Goal: Use online tool/utility: Utilize a website feature to perform a specific function

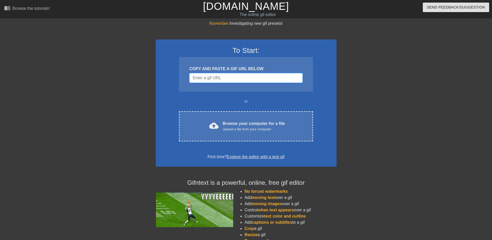
click at [281, 79] on input "Username" at bounding box center [245, 78] width 113 height 10
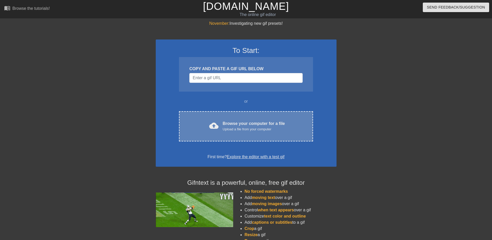
click at [257, 117] on div "cloud_upload Browse your computer for a file Upload a file from your computer C…" at bounding box center [246, 126] width 134 height 30
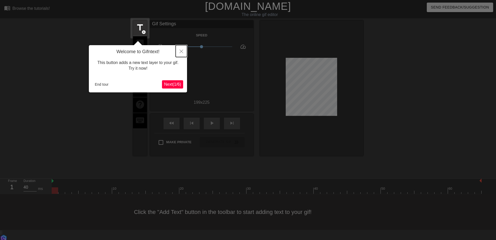
click at [183, 49] on button "Close" at bounding box center [181, 51] width 11 height 12
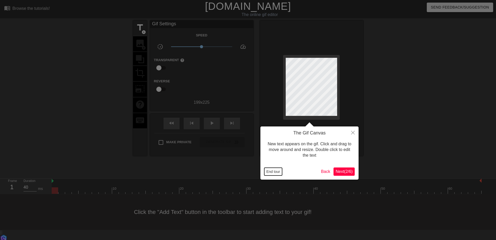
click at [274, 173] on button "End tour" at bounding box center [273, 172] width 18 height 8
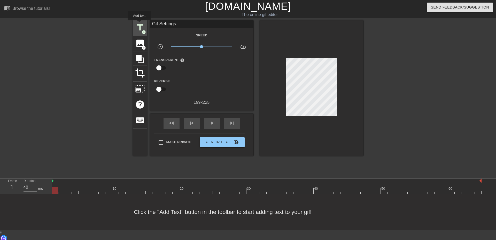
click at [139, 24] on span "title" at bounding box center [140, 28] width 10 height 10
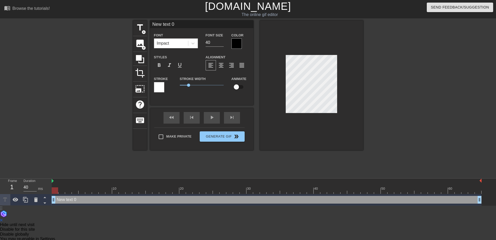
scroll to position [1, 1]
type input "A"
type textarea "A"
type input "AT"
type textarea "AT"
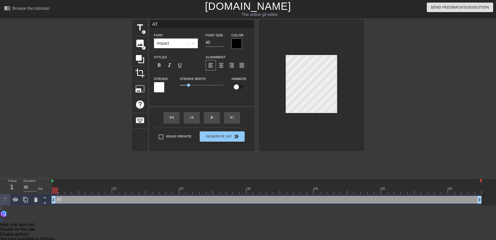
type input "AT+"
type textarea "AT+"
click at [235, 42] on div at bounding box center [236, 43] width 10 height 10
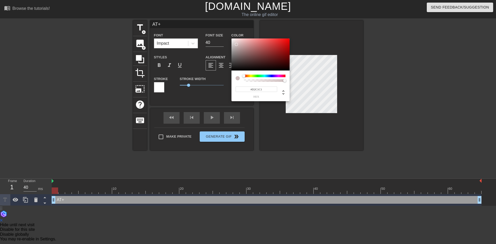
type input "#FFFFFF"
drag, startPoint x: 236, startPoint y: 44, endPoint x: 214, endPoint y: 32, distance: 25.7
click at [214, 32] on div "#FFFFFF hex" at bounding box center [248, 122] width 496 height 244
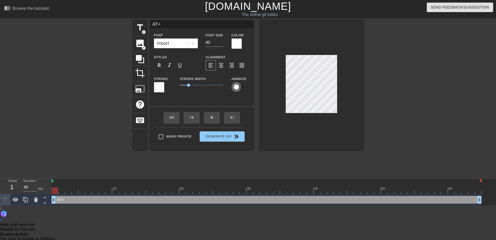
click at [238, 87] on input "checkbox" at bounding box center [236, 87] width 29 height 10
checkbox input "true"
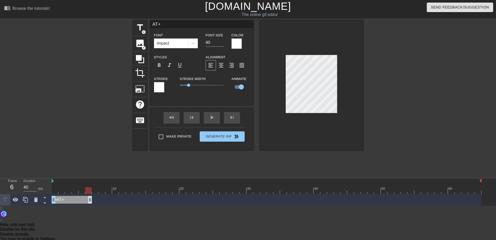
drag, startPoint x: 479, startPoint y: 201, endPoint x: 83, endPoint y: 201, distance: 396.5
click at [52, 188] on div at bounding box center [267, 191] width 430 height 6
click at [82, 189] on div at bounding box center [267, 191] width 430 height 6
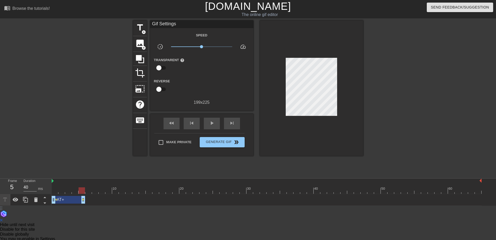
click at [109, 205] on div "AT+ drag_handle drag_handle lens lens" at bounding box center [267, 200] width 430 height 12
drag, startPoint x: 81, startPoint y: 191, endPoint x: 89, endPoint y: 192, distance: 7.9
click at [89, 192] on div at bounding box center [88, 191] width 6 height 6
click at [138, 31] on span "title" at bounding box center [140, 28] width 10 height 10
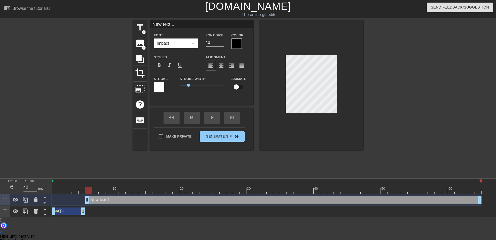
type input "P"
type textarea "P"
type input "Pa"
type textarea "Pa"
type input "Pay"
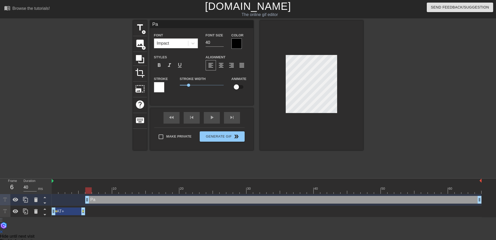
type textarea "Pay"
type input "Pay"
type textarea "Pay d"
type input "Pay de"
type textarea "Pay de"
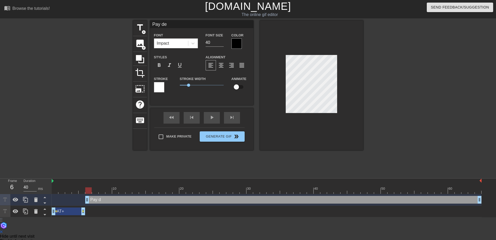
type input "Pay def"
type textarea "Pay def"
type input "Pay defe"
type textarea "Pay defe"
type input "Pay defec"
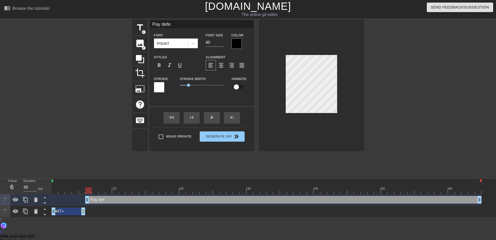
type textarea "Pay defec"
type input "Pay defect"
type textarea "Pay defect"
click at [213, 42] on input "40" at bounding box center [215, 42] width 18 height 8
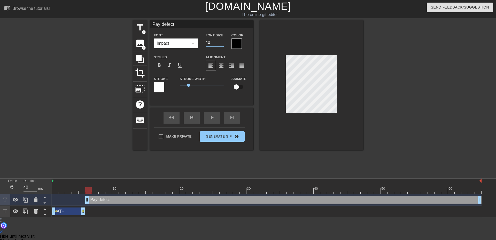
click at [213, 42] on input "40" at bounding box center [215, 42] width 18 height 8
type input "30"
click at [239, 43] on div at bounding box center [236, 43] width 10 height 10
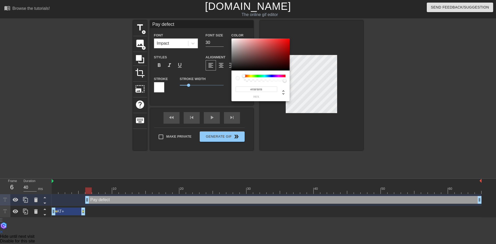
type input "#FFFFFF"
drag, startPoint x: 234, startPoint y: 44, endPoint x: 221, endPoint y: 37, distance: 14.5
click at [221, 37] on div "#FFFFFF hex" at bounding box center [248, 122] width 496 height 244
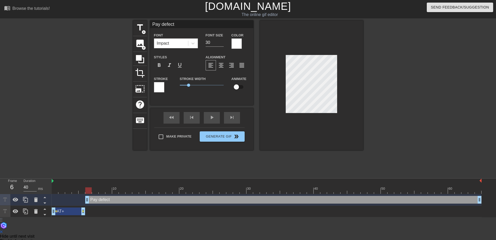
click at [160, 84] on div at bounding box center [159, 87] width 10 height 10
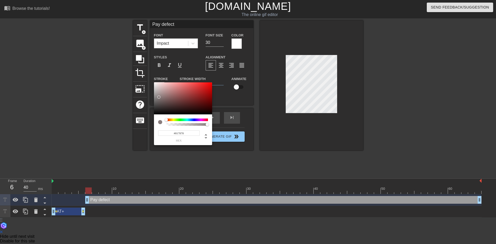
type input "#000000"
drag, startPoint x: 159, startPoint y: 97, endPoint x: 132, endPoint y: 134, distance: 45.6
click at [132, 134] on div "#000000 hex" at bounding box center [248, 122] width 496 height 244
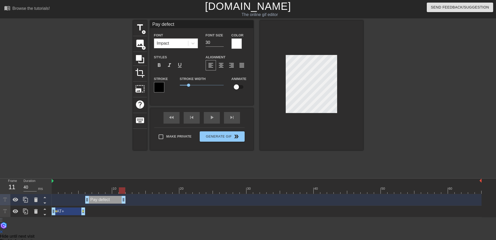
drag, startPoint x: 479, startPoint y: 200, endPoint x: 122, endPoint y: 197, distance: 357.0
click at [320, 142] on div at bounding box center [311, 85] width 103 height 130
click at [52, 187] on div at bounding box center [52, 188] width 1 height 5
drag, startPoint x: 55, startPoint y: 191, endPoint x: 68, endPoint y: 195, distance: 13.6
click at [68, 195] on div "10 20 30 40 50 60 Pay defect drag_handle drag_handle AT+ drag_handle drag_handl…" at bounding box center [274, 198] width 444 height 39
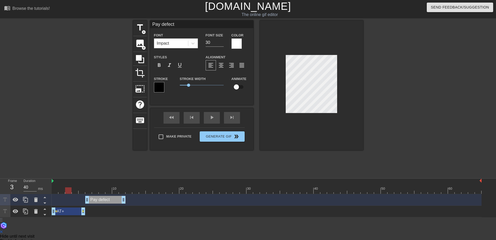
click at [102, 201] on div "Pay defect drag_handle drag_handle" at bounding box center [105, 200] width 40 height 8
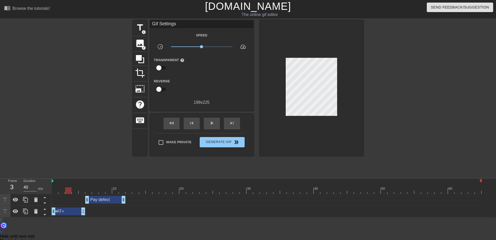
click at [84, 198] on div "Pay defect drag_handle drag_handle" at bounding box center [267, 200] width 430 height 8
drag, startPoint x: 67, startPoint y: 190, endPoint x: 102, endPoint y: 189, distance: 35.7
click at [102, 189] on div at bounding box center [102, 191] width 6 height 6
click at [101, 201] on div "Pay defect drag_handle drag_handle" at bounding box center [105, 200] width 40 height 8
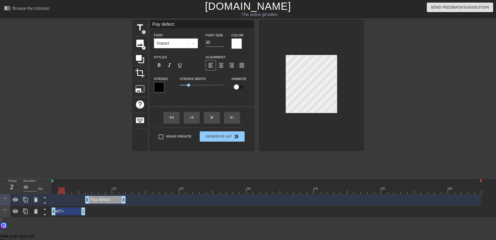
drag, startPoint x: 103, startPoint y: 191, endPoint x: 58, endPoint y: 198, distance: 45.4
click at [58, 198] on div "10 20 30 40 50 60 Pay defect drag_handle drag_handle AT+ drag_handle drag_handl…" at bounding box center [274, 198] width 444 height 39
click at [93, 200] on div "Pay defect drag_handle drag_handle" at bounding box center [105, 200] width 40 height 8
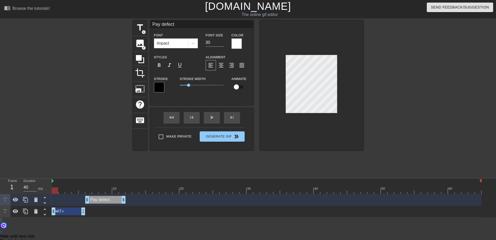
click at [93, 200] on div "Pay defect drag_handle drag_handle" at bounding box center [105, 200] width 40 height 8
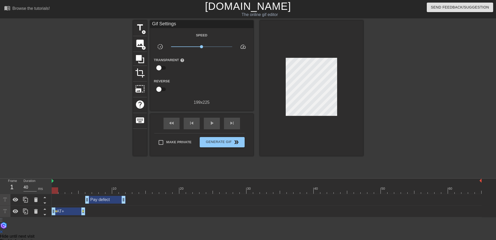
click at [107, 202] on div "Pay defect drag_handle drag_handle" at bounding box center [105, 200] width 40 height 8
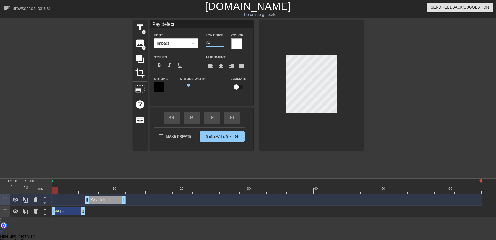
click at [216, 42] on input "30" at bounding box center [215, 42] width 18 height 8
type input "50"
click at [202, 97] on div "Stroke Width 1" at bounding box center [202, 86] width 52 height 21
click at [90, 190] on div at bounding box center [267, 191] width 430 height 6
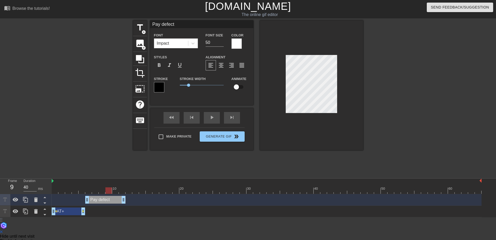
drag, startPoint x: 90, startPoint y: 190, endPoint x: 109, endPoint y: 192, distance: 18.8
click at [109, 192] on div at bounding box center [108, 191] width 6 height 6
click at [98, 201] on div "Pay defect drag_handle drag_handle" at bounding box center [105, 200] width 40 height 8
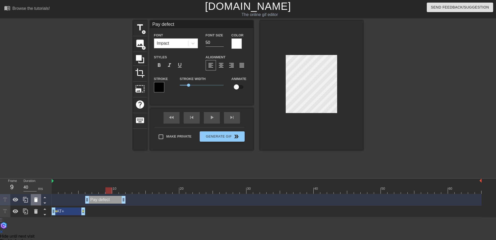
click at [36, 198] on icon at bounding box center [36, 200] width 4 height 5
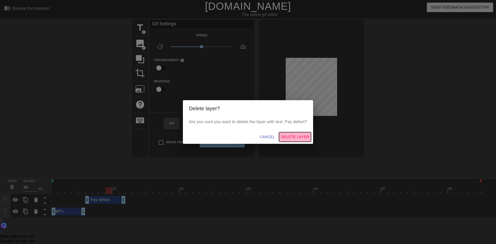
click at [295, 137] on span "Delete Layer" at bounding box center [295, 137] width 28 height 6
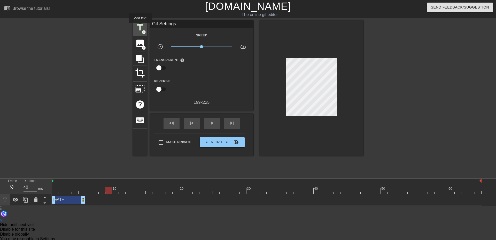
click at [140, 26] on span "title" at bounding box center [140, 28] width 10 height 10
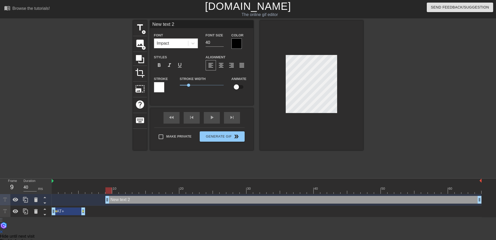
type input "P"
type textarea "P"
type input "Pa"
type textarea "Pa"
type input "Pay"
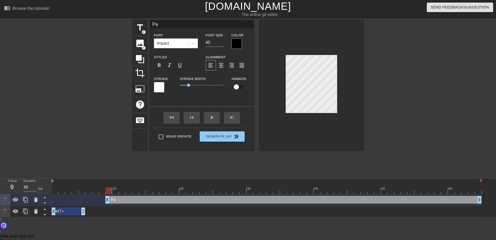
type textarea "Pay"
type input "Pay"
type textarea "Pay"
type input "Pay d"
type textarea "Pay d"
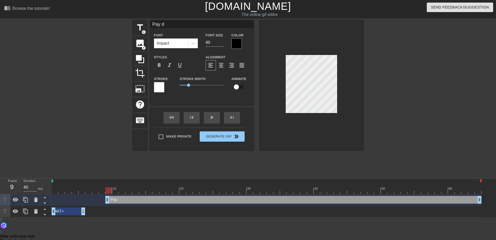
type input "Pay de"
type textarea "Pay de"
type input "Pay def"
type textarea "Pay def"
type input "Pay defe"
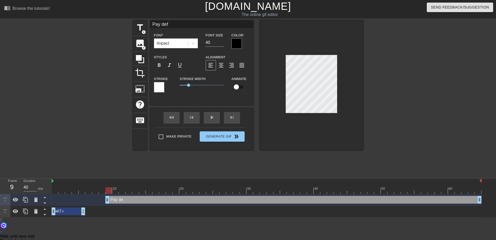
type textarea "Pay defe"
type input "Pay defec"
type textarea "Pay defec"
type input "Pay defect"
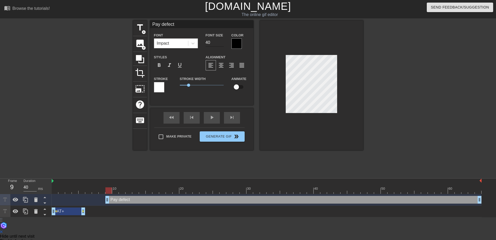
type textarea "Pay defect"
click at [214, 42] on input "40" at bounding box center [215, 42] width 18 height 8
type input "30"
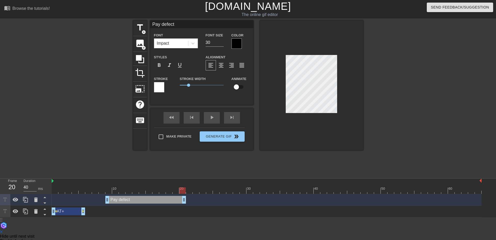
drag, startPoint x: 480, startPoint y: 199, endPoint x: 183, endPoint y: 196, distance: 297.4
click at [183, 196] on div "Pay defect drag_handle drag_handle" at bounding box center [267, 200] width 430 height 12
drag, startPoint x: 184, startPoint y: 198, endPoint x: 143, endPoint y: 199, distance: 41.1
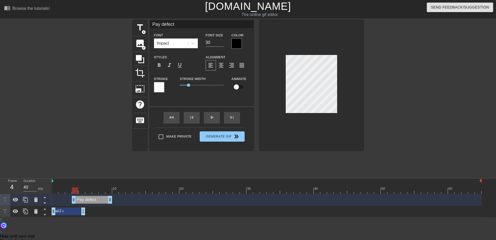
drag, startPoint x: 131, startPoint y: 200, endPoint x: 100, endPoint y: 202, distance: 31.3
click at [100, 202] on div "Pay defect drag_handle drag_handle" at bounding box center [92, 200] width 40 height 8
click at [237, 88] on input "checkbox" at bounding box center [236, 87] width 29 height 10
checkbox input "true"
click at [109, 189] on div at bounding box center [267, 191] width 430 height 6
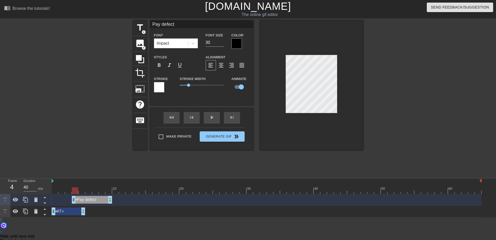
click at [78, 189] on div at bounding box center [267, 191] width 430 height 6
click at [58, 190] on div at bounding box center [267, 191] width 430 height 6
drag, startPoint x: 56, startPoint y: 190, endPoint x: 111, endPoint y: 190, distance: 55.0
click at [112, 190] on div at bounding box center [115, 191] width 6 height 6
click at [143, 30] on span "add_circle" at bounding box center [144, 32] width 4 height 4
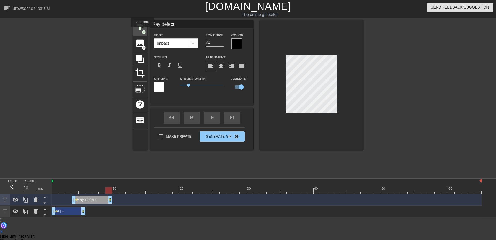
type input "New text 3"
type input "40"
checkbox input "false"
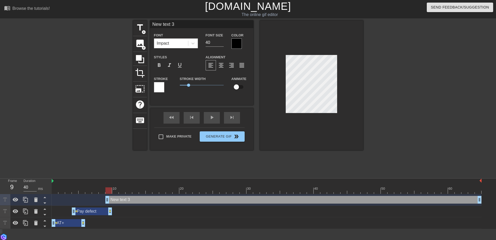
scroll to position [1, 1]
type input "M"
type textarea "M"
type input "Mi"
type textarea "Mi"
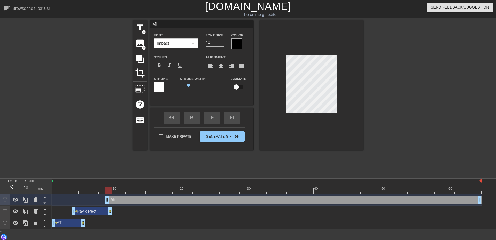
type input "Mis"
type textarea "Mis"
type input "Miss"
type textarea "Miss"
type input "Misse"
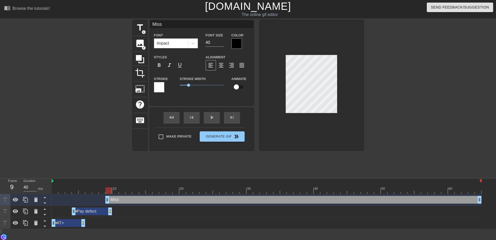
type textarea "Misse"
type input "Missed"
type textarea "Missed"
type input "Missed"
type textarea "Missed"
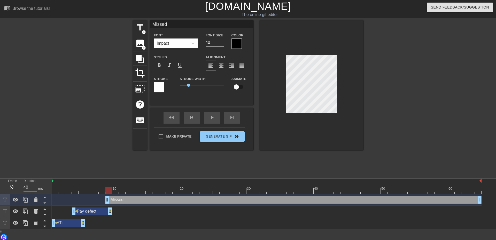
type input "Missed p"
type textarea "Missed p"
type input "Missed pu"
type textarea "Missed pu"
type input "Missed pun"
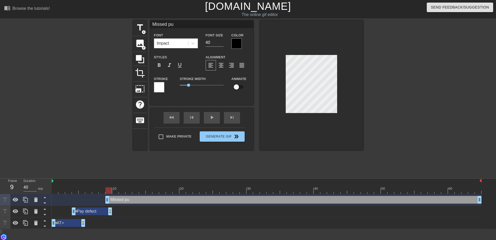
type textarea "Missed pun"
type input "Missed punc"
type textarea "Missed punc"
type input "Missed punch"
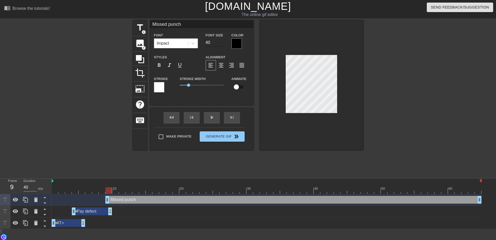
type textarea "Missed punch"
click at [213, 41] on input "40" at bounding box center [215, 42] width 18 height 8
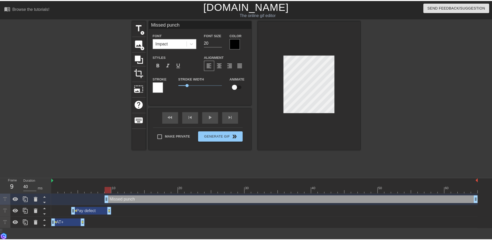
scroll to position [1, 1]
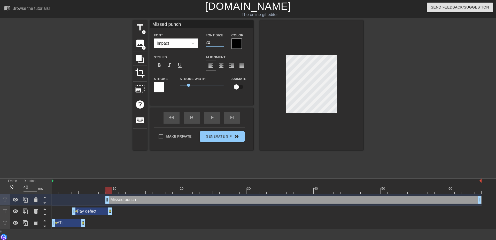
click at [213, 42] on input "20" at bounding box center [215, 42] width 18 height 8
type input "25"
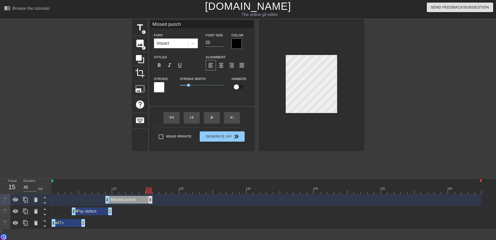
drag, startPoint x: 479, startPoint y: 200, endPoint x: 149, endPoint y: 203, distance: 329.9
click at [304, 118] on div at bounding box center [311, 85] width 103 height 130
click at [54, 190] on div at bounding box center [267, 191] width 430 height 6
drag, startPoint x: 54, startPoint y: 190, endPoint x: 109, endPoint y: 188, distance: 54.5
click at [109, 188] on div at bounding box center [108, 191] width 6 height 6
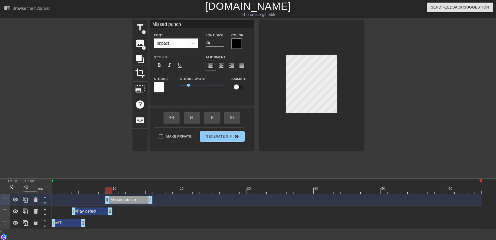
type input "Pay defect"
type input "30"
checkbox input "true"
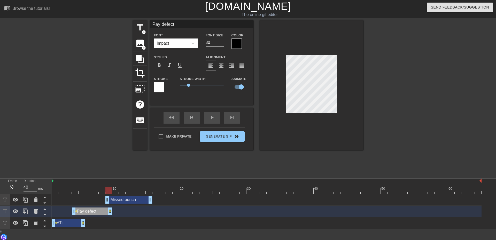
click at [318, 116] on div at bounding box center [311, 85] width 103 height 130
click at [130, 198] on div "Missed punch drag_handle drag_handle" at bounding box center [128, 200] width 47 height 8
type input "Missed punch"
type input "25"
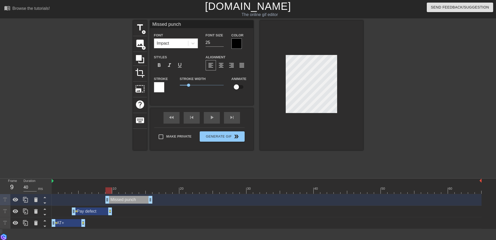
click at [238, 86] on input "checkbox" at bounding box center [236, 87] width 29 height 10
checkbox input "true"
click at [150, 189] on div at bounding box center [267, 191] width 430 height 6
click at [301, 120] on div at bounding box center [311, 85] width 103 height 130
drag, startPoint x: 64, startPoint y: 190, endPoint x: 108, endPoint y: 192, distance: 44.8
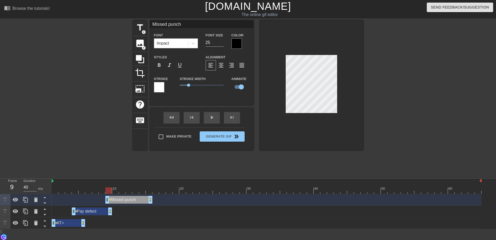
click at [108, 192] on div at bounding box center [267, 191] width 430 height 6
click at [127, 189] on div at bounding box center [267, 191] width 430 height 6
drag, startPoint x: 131, startPoint y: 190, endPoint x: 157, endPoint y: 195, distance: 26.2
click at [157, 195] on div "10 20 30 40 50 60 Missed punch drag_handle drag_handle lens lens lens Pay defec…" at bounding box center [274, 204] width 444 height 50
drag, startPoint x: 156, startPoint y: 192, endPoint x: 151, endPoint y: 203, distance: 11.9
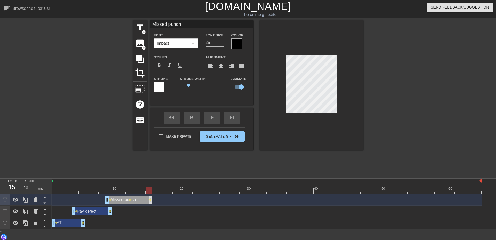
click at [151, 203] on div "10 20 30 40 50 60 Missed punch drag_handle drag_handle lens lens lens Pay defec…" at bounding box center [274, 204] width 444 height 50
click at [142, 29] on span "title" at bounding box center [140, 28] width 10 height 10
type input "New text 4"
type input "40"
checkbox input "false"
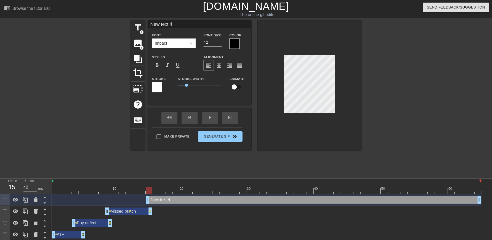
scroll to position [1, 1]
type input "Q"
type textarea "Q"
type input "QU"
type textarea "QU"
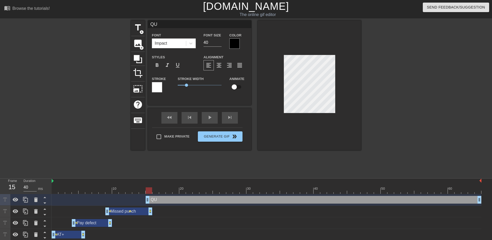
type input "QUI"
type textarea "QUI"
type input "QUIP"
type textarea "QUIP"
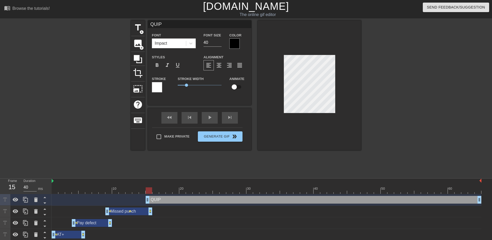
click at [232, 43] on div at bounding box center [234, 43] width 10 height 10
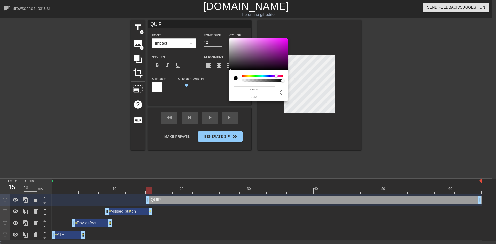
click at [276, 75] on div at bounding box center [263, 76] width 42 height 3
type input "#F749FF"
drag, startPoint x: 276, startPoint y: 52, endPoint x: 271, endPoint y: 29, distance: 23.9
click at [271, 29] on div "#F749FF hex" at bounding box center [248, 122] width 496 height 244
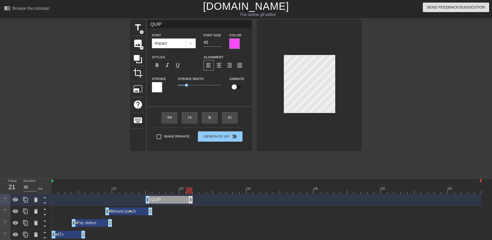
drag, startPoint x: 479, startPoint y: 199, endPoint x: 191, endPoint y: 201, distance: 288.3
click at [149, 191] on div at bounding box center [267, 191] width 430 height 6
click at [235, 89] on input "checkbox" at bounding box center [234, 87] width 29 height 10
checkbox input "true"
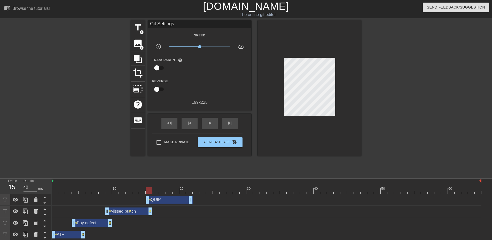
click at [185, 168] on div "title add_circle image add_circle crop photo_size_select_large help keyboard Gi…" at bounding box center [246, 97] width 230 height 155
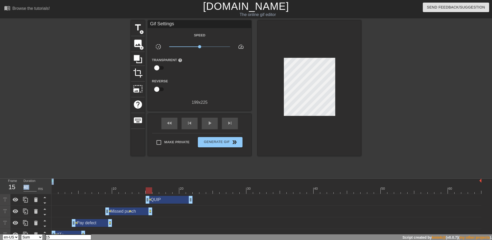
click at [161, 191] on div at bounding box center [267, 191] width 430 height 6
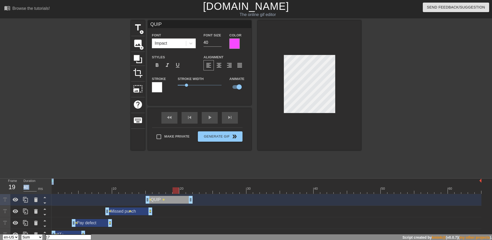
click at [173, 191] on div at bounding box center [267, 191] width 430 height 6
click at [185, 192] on div at bounding box center [267, 191] width 430 height 6
click at [189, 192] on div at bounding box center [267, 191] width 430 height 6
click at [59, 190] on div at bounding box center [267, 191] width 430 height 6
drag, startPoint x: 62, startPoint y: 191, endPoint x: 202, endPoint y: 190, distance: 140.0
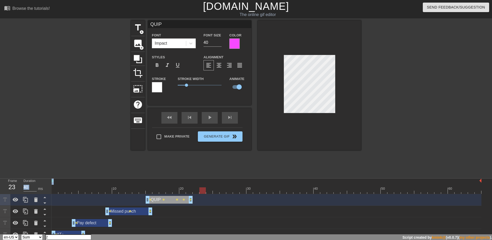
click at [202, 190] on div at bounding box center [202, 191] width 6 height 6
drag, startPoint x: 202, startPoint y: 190, endPoint x: 180, endPoint y: 192, distance: 22.0
click at [186, 192] on div at bounding box center [189, 191] width 6 height 6
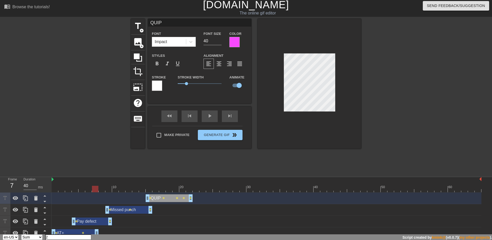
drag, startPoint x: 82, startPoint y: 232, endPoint x: 99, endPoint y: 233, distance: 17.1
drag, startPoint x: 110, startPoint y: 223, endPoint x: 125, endPoint y: 222, distance: 15.3
drag, startPoint x: 150, startPoint y: 211, endPoint x: 168, endPoint y: 210, distance: 18.9
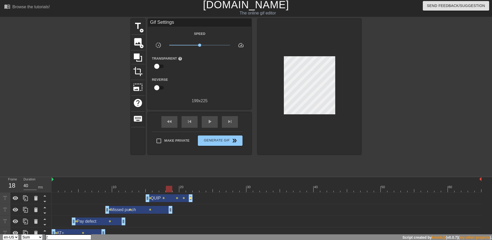
click at [191, 199] on span "lens" at bounding box center [190, 198] width 2 height 2
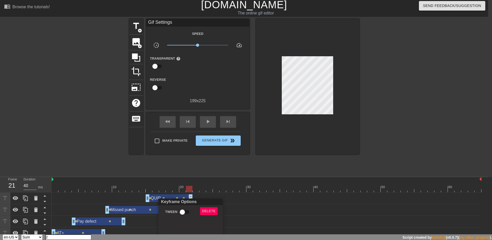
scroll to position [0, 0]
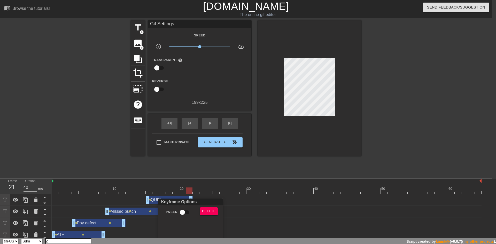
click at [191, 199] on div "Keyframe Options Tween Delete" at bounding box center [248, 122] width 496 height 244
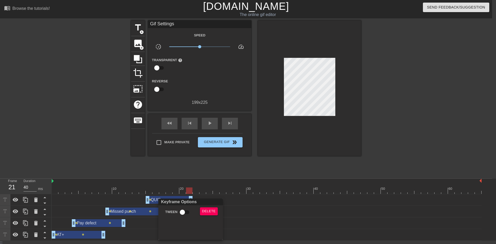
click at [191, 199] on div "Keyframe Options" at bounding box center [190, 202] width 67 height 7
click at [199, 175] on div at bounding box center [248, 122] width 496 height 244
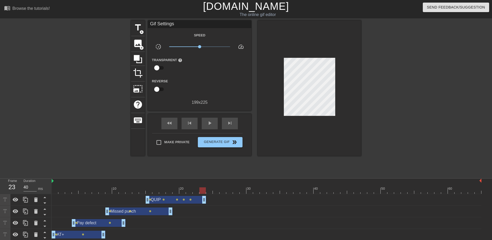
drag, startPoint x: 192, startPoint y: 200, endPoint x: 203, endPoint y: 199, distance: 10.9
click at [139, 29] on span "title" at bounding box center [138, 28] width 10 height 10
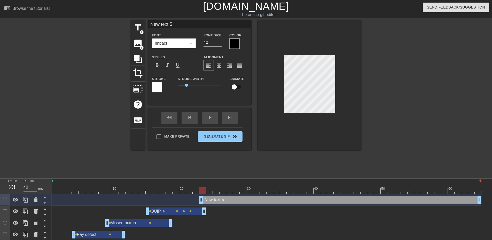
scroll to position [1, 1]
type input "U"
type textarea "U"
type input "UA"
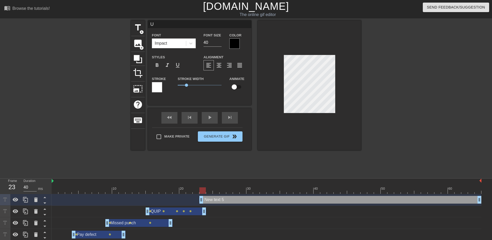
type textarea "UA"
type input "U"
type textarea "U"
paste textarea "Bitte Info"
type input "Bitte Info"
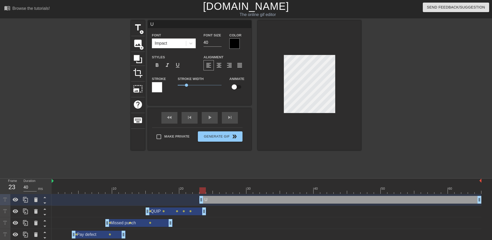
type textarea "Bitte Info"
type input "Bitte Info"
type textarea "Bitte Info"
type input "Bitte Info !"
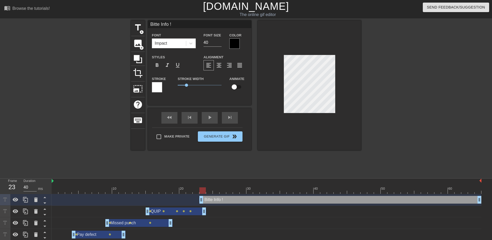
type textarea "Bitte Info !"
click at [315, 40] on div at bounding box center [309, 85] width 103 height 130
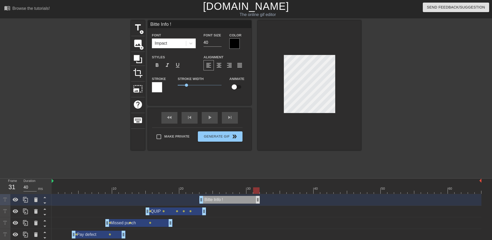
drag, startPoint x: 479, startPoint y: 200, endPoint x: 257, endPoint y: 199, distance: 222.4
click at [202, 191] on div at bounding box center [267, 191] width 430 height 6
click at [234, 87] on input "checkbox" at bounding box center [234, 87] width 29 height 10
checkbox input "true"
click at [210, 189] on div at bounding box center [267, 191] width 430 height 6
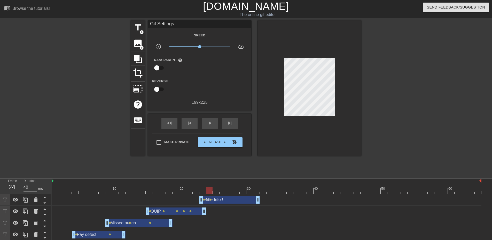
click at [220, 195] on div "Bitte Info ! drag_handle drag_handle lens lens" at bounding box center [267, 200] width 430 height 12
click at [219, 191] on div at bounding box center [267, 191] width 430 height 6
click at [216, 201] on div "Bitte Info ! drag_handle drag_handle" at bounding box center [229, 200] width 60 height 8
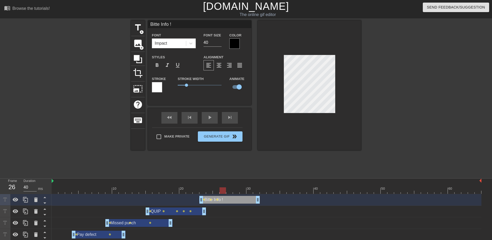
click at [226, 192] on div at bounding box center [267, 191] width 430 height 6
click at [231, 191] on div at bounding box center [267, 191] width 430 height 6
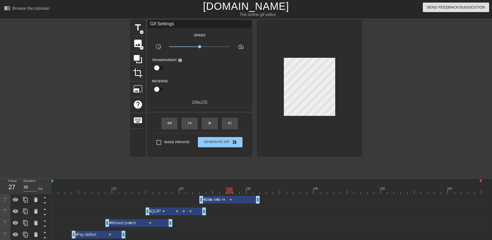
click at [240, 194] on div "10 20 30 40 50 60" at bounding box center [267, 187] width 430 height 16
click at [237, 188] on div at bounding box center [267, 191] width 430 height 6
click at [237, 200] on div "Bitte Info ! drag_handle drag_handle" at bounding box center [229, 200] width 60 height 8
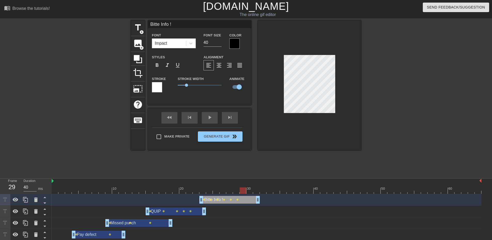
click at [245, 191] on div at bounding box center [267, 191] width 430 height 6
click at [253, 188] on div at bounding box center [267, 191] width 430 height 6
click at [259, 189] on div at bounding box center [267, 191] width 430 height 6
click at [316, 123] on div at bounding box center [309, 85] width 103 height 130
click at [87, 190] on div at bounding box center [267, 191] width 430 height 6
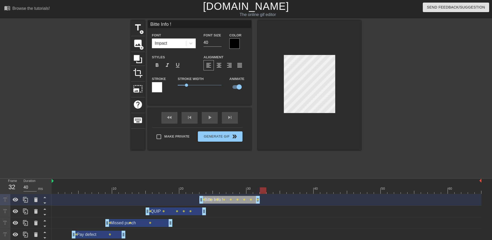
drag, startPoint x: 88, startPoint y: 190, endPoint x: 261, endPoint y: 193, distance: 173.9
click at [261, 193] on div at bounding box center [263, 191] width 6 height 6
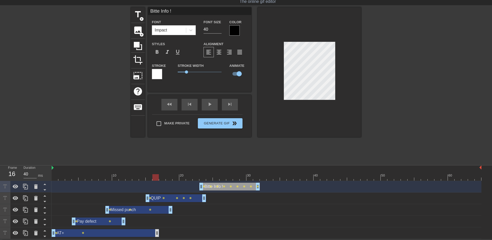
drag, startPoint x: 104, startPoint y: 234, endPoint x: 156, endPoint y: 234, distance: 52.2
drag, startPoint x: 100, startPoint y: 221, endPoint x: 134, endPoint y: 221, distance: 33.8
click at [134, 221] on div "Pay defect drag_handle drag_handle" at bounding box center [132, 222] width 54 height 8
type input "Pay defect"
type input "30"
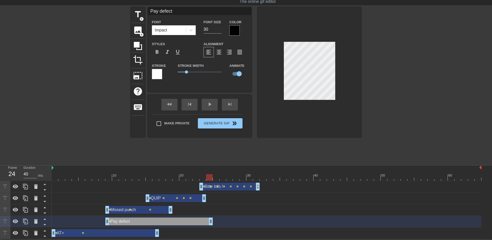
drag, startPoint x: 157, startPoint y: 223, endPoint x: 213, endPoint y: 222, distance: 55.8
click at [213, 222] on div "Pay defect drag_handle drag_handle lens" at bounding box center [267, 222] width 430 height 8
drag, startPoint x: 135, startPoint y: 210, endPoint x: 195, endPoint y: 209, distance: 60.5
click at [195, 209] on div "Missed punch drag_handle drag_handle" at bounding box center [199, 210] width 67 height 8
type input "Missed punch"
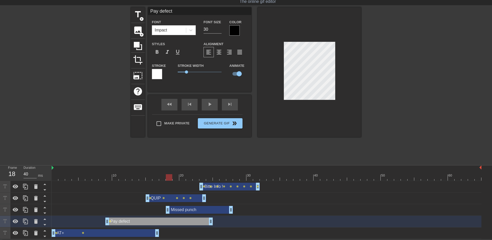
type input "25"
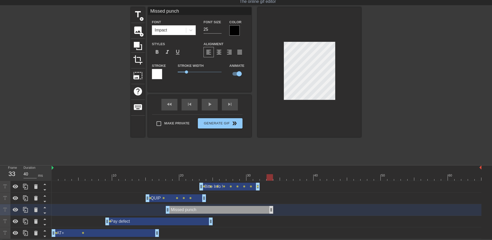
drag, startPoint x: 231, startPoint y: 211, endPoint x: 270, endPoint y: 211, distance: 39.3
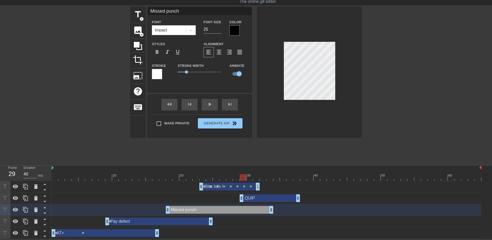
drag, startPoint x: 167, startPoint y: 198, endPoint x: 259, endPoint y: 195, distance: 92.0
click at [259, 195] on div "QUIP drag_handle drag_handle" at bounding box center [270, 199] width 60 height 8
type input "QUIP"
type input "40"
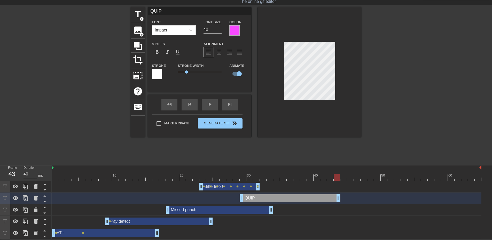
drag, startPoint x: 299, startPoint y: 198, endPoint x: 339, endPoint y: 194, distance: 40.5
click at [339, 194] on div "QUIP drag_handle drag_handle" at bounding box center [267, 199] width 430 height 12
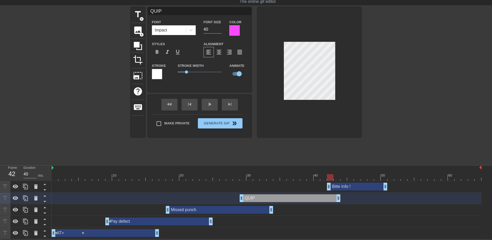
drag, startPoint x: 219, startPoint y: 187, endPoint x: 345, endPoint y: 183, distance: 125.6
click at [345, 183] on div "Bitte Info ! drag_handle drag_handle" at bounding box center [357, 187] width 60 height 8
type input "Bitte Info !"
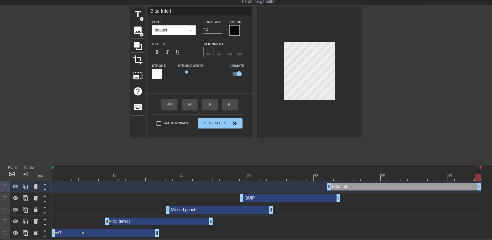
drag, startPoint x: 386, startPoint y: 187, endPoint x: 480, endPoint y: 184, distance: 94.3
click at [203, 123] on div "Make Private Generate Gif double_arrow" at bounding box center [197, 124] width 90 height 20
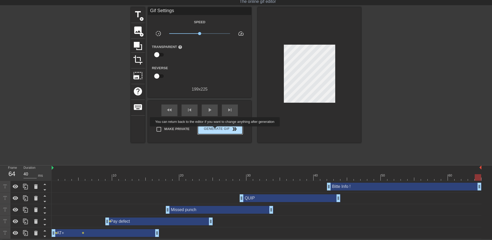
click at [215, 130] on span "Generate Gif double_arrow" at bounding box center [220, 129] width 41 height 6
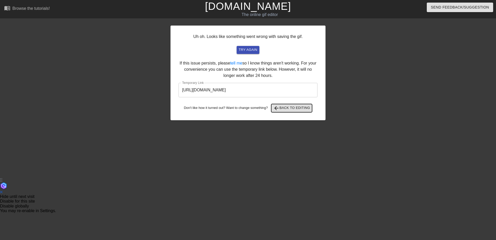
click at [286, 107] on span "arrow_back Back to Editing" at bounding box center [291, 108] width 37 height 6
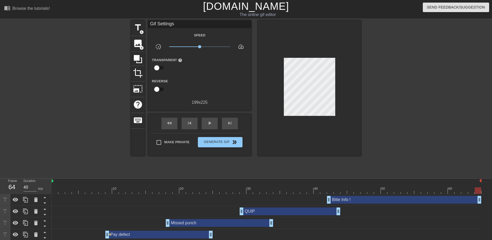
scroll to position [13, 0]
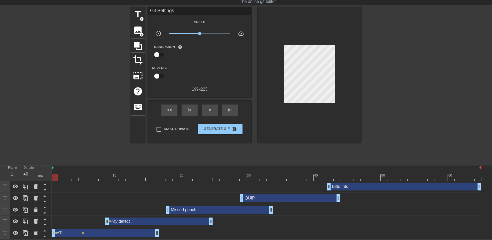
click at [56, 173] on div at bounding box center [55, 174] width 7 height 6
drag, startPoint x: 54, startPoint y: 178, endPoint x: 44, endPoint y: 182, distance: 10.2
click at [44, 182] on div "Frame 1 Duration 40 ms 10 20 30 40 50 60 Bitte Info ! drag_handle drag_handle Q…" at bounding box center [246, 203] width 492 height 74
click at [62, 234] on div "AT+ drag_handle drag_handle" at bounding box center [105, 233] width 107 height 8
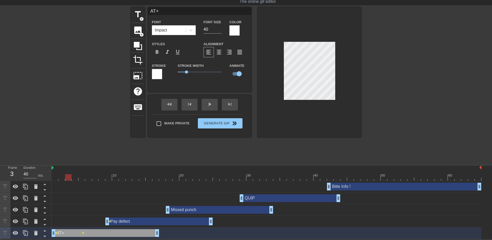
drag, startPoint x: 55, startPoint y: 177, endPoint x: 71, endPoint y: 179, distance: 16.3
click at [71, 179] on div at bounding box center [68, 177] width 6 height 6
drag, startPoint x: 69, startPoint y: 178, endPoint x: 98, endPoint y: 179, distance: 29.2
click at [98, 179] on div at bounding box center [267, 177] width 430 height 6
click at [113, 179] on div at bounding box center [267, 177] width 430 height 6
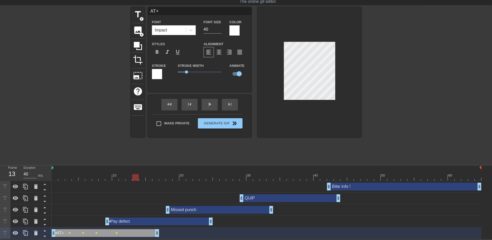
drag, startPoint x: 117, startPoint y: 177, endPoint x: 136, endPoint y: 178, distance: 19.6
click at [136, 178] on div at bounding box center [135, 177] width 6 height 6
click at [146, 177] on div at bounding box center [267, 177] width 430 height 6
click at [158, 178] on div at bounding box center [267, 177] width 430 height 6
click at [294, 109] on div at bounding box center [309, 72] width 103 height 130
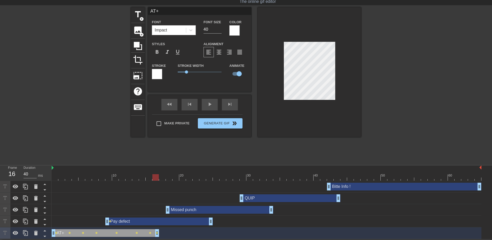
click at [118, 221] on div "Pay defect drag_handle drag_handle" at bounding box center [158, 222] width 107 height 8
type input "Pay defect"
type input "30"
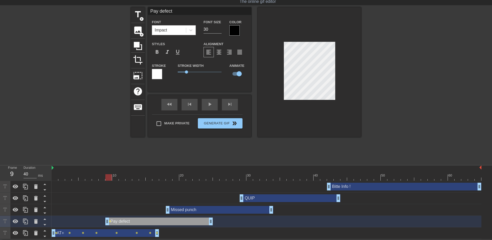
click at [106, 178] on div at bounding box center [267, 177] width 430 height 6
drag, startPoint x: 108, startPoint y: 178, endPoint x: 123, endPoint y: 180, distance: 15.7
click at [123, 180] on div at bounding box center [122, 177] width 6 height 6
type input "AT+"
type input "40"
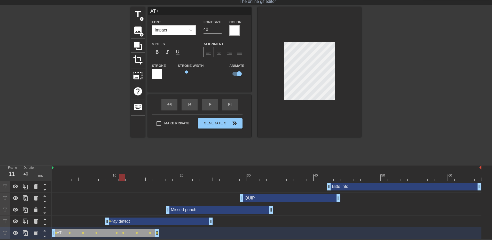
type input "Pay defect"
type input "30"
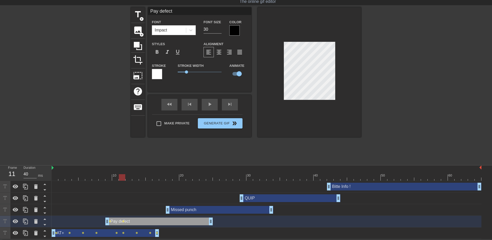
click at [134, 178] on div at bounding box center [267, 177] width 430 height 6
click at [148, 180] on div at bounding box center [267, 177] width 430 height 6
click at [167, 180] on div at bounding box center [267, 177] width 430 height 6
click at [342, 83] on div at bounding box center [309, 72] width 103 height 130
click at [183, 176] on div at bounding box center [267, 177] width 430 height 6
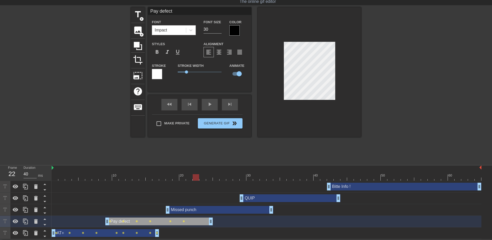
click at [198, 177] on div at bounding box center [267, 177] width 430 height 6
click at [210, 178] on div at bounding box center [267, 177] width 430 height 6
click at [306, 38] on div at bounding box center [309, 72] width 103 height 130
click at [293, 24] on div at bounding box center [309, 72] width 103 height 130
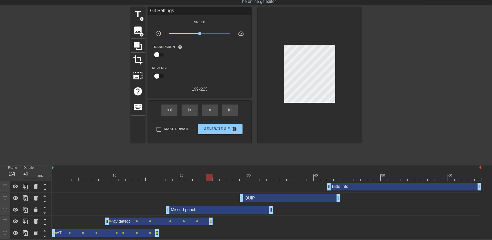
click at [53, 179] on div at bounding box center [267, 177] width 430 height 6
drag, startPoint x: 55, startPoint y: 176, endPoint x: 176, endPoint y: 191, distance: 122.3
click at [176, 191] on div "10 20 30 40 50 60 Bitte Info ! drag_handle drag_handle QUIP drag_handle drag_ha…" at bounding box center [272, 203] width 440 height 74
click at [172, 210] on div "Missed punch drag_handle drag_handle" at bounding box center [219, 210] width 107 height 8
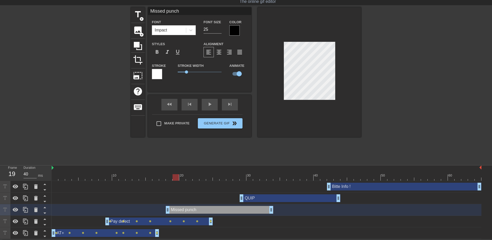
click at [167, 177] on div at bounding box center [267, 177] width 430 height 6
drag, startPoint x: 168, startPoint y: 178, endPoint x: 219, endPoint y: 183, distance: 51.1
click at [219, 183] on div "10 20 30 40 50 60 Bitte Info ! drag_handle drag_handle QUIP drag_handle drag_ha…" at bounding box center [272, 203] width 440 height 74
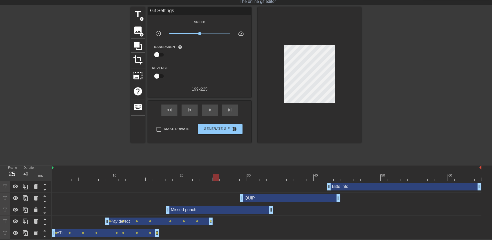
click at [209, 211] on div "Missed punch drag_handle drag_handle" at bounding box center [219, 210] width 107 height 8
click at [227, 213] on div "Missed punch drag_handle drag_handle" at bounding box center [219, 210] width 107 height 8
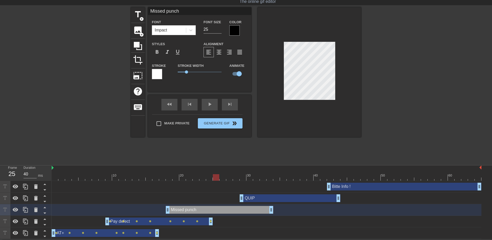
click at [227, 213] on div "Missed punch drag_handle drag_handle" at bounding box center [219, 210] width 107 height 8
drag, startPoint x: 216, startPoint y: 177, endPoint x: 195, endPoint y: 179, distance: 20.8
click at [195, 179] on div at bounding box center [196, 177] width 6 height 6
click at [219, 52] on span "format_align_center" at bounding box center [219, 52] width 6 height 6
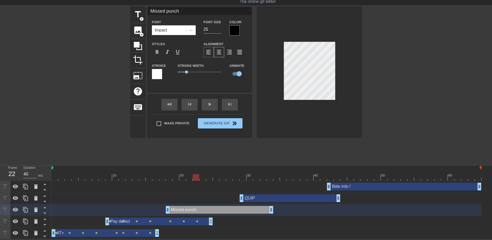
click at [209, 51] on span "format_align_left" at bounding box center [209, 52] width 6 height 6
drag, startPoint x: 213, startPoint y: 29, endPoint x: 190, endPoint y: 31, distance: 23.8
click at [190, 31] on div "Font Impact Font Size 25 Color" at bounding box center [199, 27] width 103 height 17
type input "50"
click at [260, 87] on div at bounding box center [309, 72] width 103 height 130
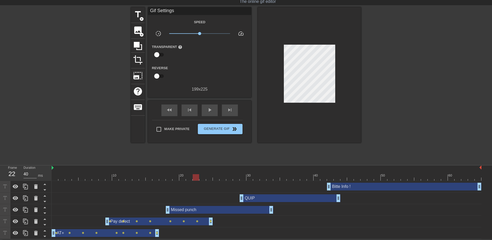
click at [200, 213] on div "Missed punch drag_handle drag_handle" at bounding box center [219, 210] width 107 height 8
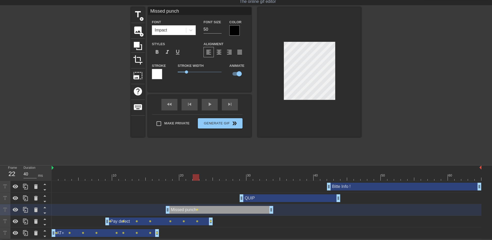
click at [287, 103] on div at bounding box center [309, 72] width 103 height 130
click at [321, 20] on div at bounding box center [309, 72] width 103 height 130
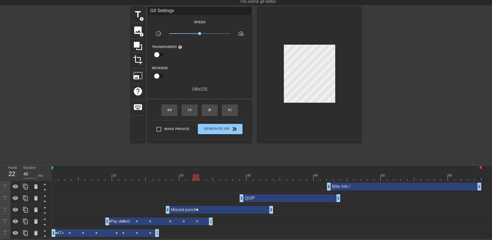
click at [197, 210] on span "lens" at bounding box center [197, 210] width 2 height 2
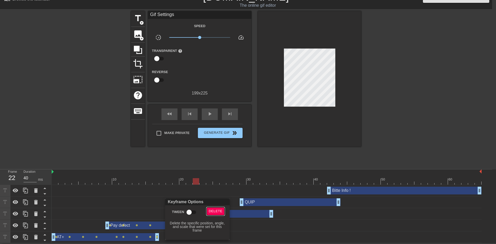
click at [214, 212] on span "Delete" at bounding box center [216, 211] width 14 height 6
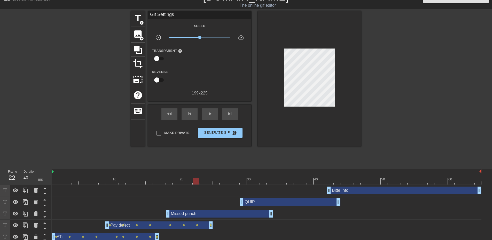
click at [168, 181] on div at bounding box center [267, 181] width 430 height 6
click at [167, 181] on div at bounding box center [169, 181] width 6 height 6
click at [183, 214] on div "Missed punch drag_handle drag_handle" at bounding box center [219, 214] width 107 height 8
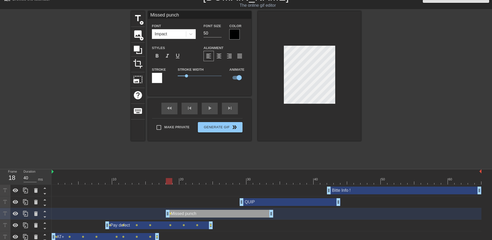
click at [313, 28] on div at bounding box center [309, 76] width 103 height 130
drag, startPoint x: 168, startPoint y: 181, endPoint x: 182, endPoint y: 182, distance: 14.2
click at [182, 182] on div at bounding box center [182, 181] width 6 height 6
drag, startPoint x: 184, startPoint y: 181, endPoint x: 198, endPoint y: 181, distance: 13.4
click at [198, 181] on div at bounding box center [196, 181] width 6 height 6
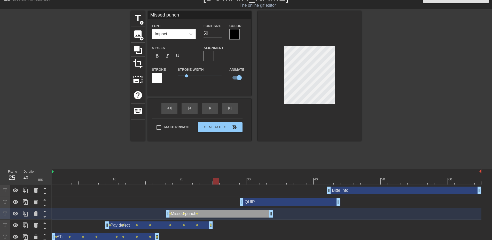
drag, startPoint x: 197, startPoint y: 182, endPoint x: 214, endPoint y: 182, distance: 16.8
click at [214, 182] on div at bounding box center [216, 181] width 6 height 6
drag, startPoint x: 215, startPoint y: 182, endPoint x: 230, endPoint y: 182, distance: 14.2
click at [230, 182] on div at bounding box center [229, 181] width 6 height 6
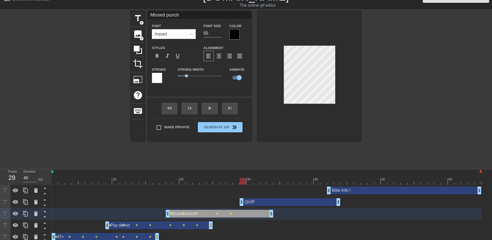
drag, startPoint x: 229, startPoint y: 184, endPoint x: 243, endPoint y: 185, distance: 13.4
click at [243, 185] on div "10 20 30 40 50 60 Bitte Info ! drag_handle drag_handle QUIP drag_handle drag_ha…" at bounding box center [272, 206] width 440 height 74
drag, startPoint x: 245, startPoint y: 183, endPoint x: 258, endPoint y: 182, distance: 12.7
click at [258, 182] on div at bounding box center [256, 181] width 6 height 6
click at [312, 105] on div at bounding box center [309, 76] width 103 height 130
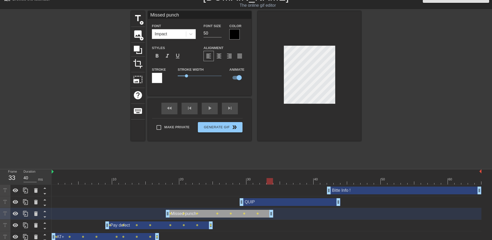
drag, startPoint x: 256, startPoint y: 183, endPoint x: 268, endPoint y: 185, distance: 12.8
click at [268, 185] on div "10 20 30 40 50 60 Bitte Info ! drag_handle drag_handle QUIP drag_handle drag_ha…" at bounding box center [272, 206] width 440 height 74
click at [310, 118] on div at bounding box center [309, 76] width 103 height 130
click at [264, 204] on div "QUIP drag_handle drag_handle" at bounding box center [290, 202] width 101 height 8
type input "QUIP"
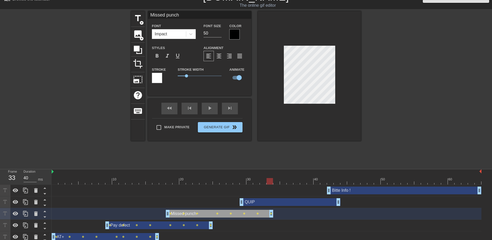
type input "40"
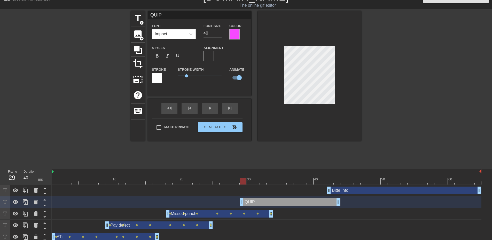
drag, startPoint x: 271, startPoint y: 181, endPoint x: 240, endPoint y: 185, distance: 31.2
click at [240, 185] on div "10 20 30 40 50 60 Bitte Info ! drag_handle drag_handle QUIP drag_handle drag_ha…" at bounding box center [272, 206] width 440 height 74
drag, startPoint x: 245, startPoint y: 181, endPoint x: 256, endPoint y: 180, distance: 11.4
click at [256, 180] on div at bounding box center [256, 181] width 6 height 6
drag, startPoint x: 258, startPoint y: 183, endPoint x: 269, endPoint y: 183, distance: 11.1
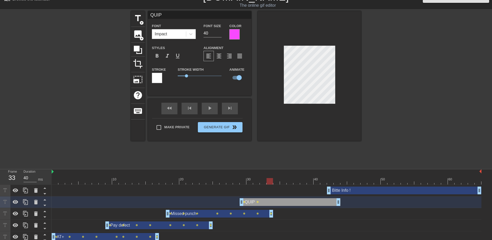
click at [269, 183] on div at bounding box center [270, 181] width 6 height 6
click at [284, 183] on div at bounding box center [267, 181] width 430 height 6
click at [299, 180] on div at bounding box center [267, 181] width 430 height 6
click at [314, 183] on div at bounding box center [267, 181] width 430 height 6
click at [337, 179] on div at bounding box center [267, 181] width 430 height 6
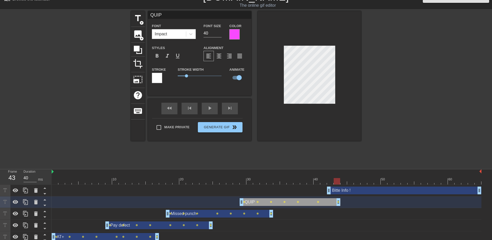
click at [349, 194] on div "Bitte Info ! drag_handle drag_handle" at bounding box center [404, 191] width 154 height 8
type input "Bitte Info !"
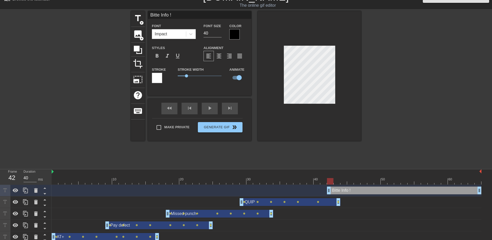
drag, startPoint x: 337, startPoint y: 182, endPoint x: 330, endPoint y: 182, distance: 7.0
click at [330, 182] on div at bounding box center [330, 181] width 6 height 6
click at [344, 181] on div at bounding box center [267, 181] width 430 height 6
click at [361, 183] on div at bounding box center [267, 181] width 430 height 6
click at [384, 184] on div at bounding box center [267, 181] width 430 height 6
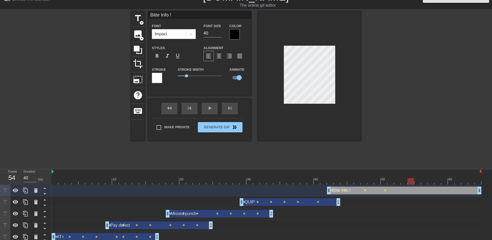
click at [411, 181] on div at bounding box center [267, 181] width 430 height 6
click at [437, 183] on div at bounding box center [267, 181] width 430 height 6
click at [455, 180] on div at bounding box center [267, 181] width 430 height 6
click at [478, 180] on div at bounding box center [267, 181] width 430 height 6
click at [294, 112] on div at bounding box center [309, 76] width 103 height 130
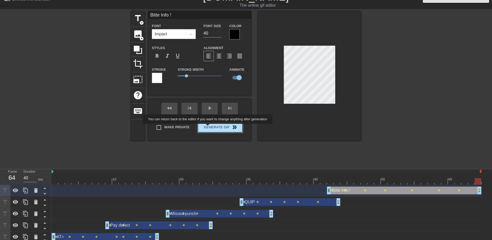
click at [208, 128] on button "Generate Gif double_arrow" at bounding box center [220, 127] width 45 height 10
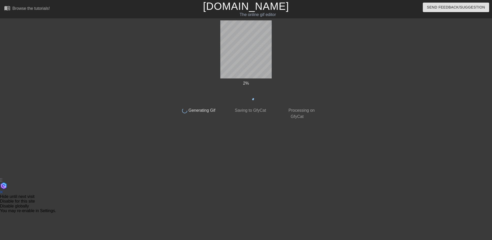
scroll to position [0, 0]
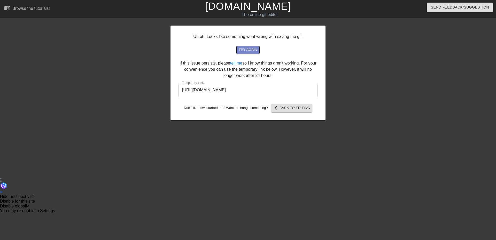
click at [248, 50] on span "try again" at bounding box center [248, 50] width 19 height 6
click at [269, 92] on input "[URL][DOMAIN_NAME]" at bounding box center [248, 90] width 139 height 14
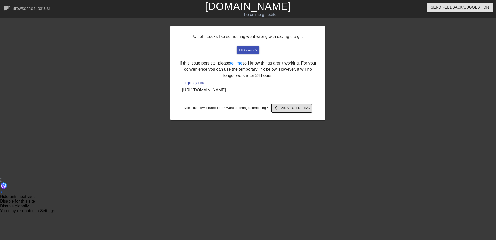
click at [293, 106] on span "arrow_back Back to Editing" at bounding box center [291, 108] width 37 height 6
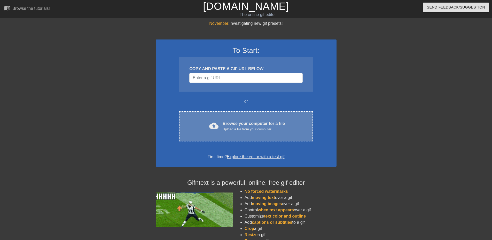
click at [241, 118] on div "cloud_upload Browse your computer for a file Upload a file from your computer C…" at bounding box center [246, 126] width 134 height 30
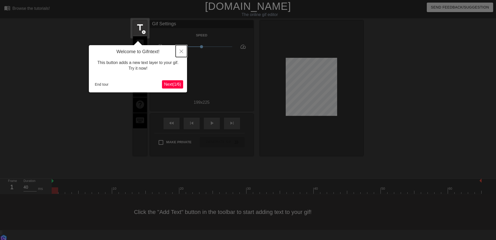
click at [181, 52] on icon "Close" at bounding box center [182, 52] width 4 height 4
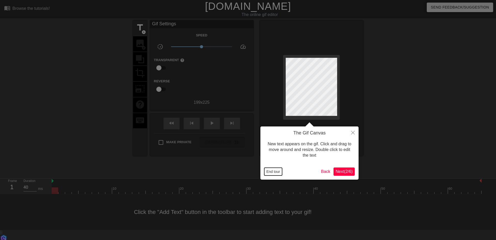
click at [274, 173] on button "End tour" at bounding box center [273, 172] width 18 height 8
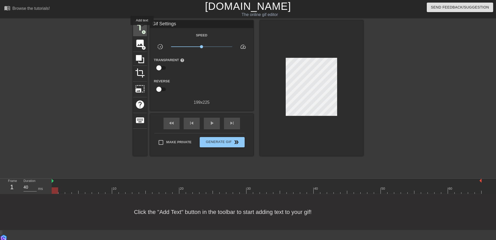
click at [141, 28] on span "title" at bounding box center [140, 28] width 10 height 10
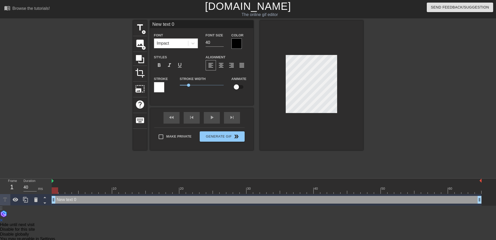
type input "für 18:45 Uhr einstempeln, danke :slightly_smiling_face:"
type textarea "für 18:45 Uhr einstempeln, danke :slightly_smiling_face:"
click at [307, 132] on div at bounding box center [311, 85] width 103 height 130
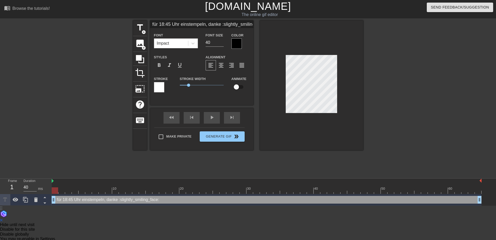
scroll to position [1, 5]
click at [308, 34] on div at bounding box center [311, 85] width 103 height 130
type input "für 18:45 Uhr einstempeln, danke :slightly_:"
type textarea "für 18:45 Uhr einstempeln, danke :slightly_:"
click at [299, 44] on div at bounding box center [311, 85] width 103 height 130
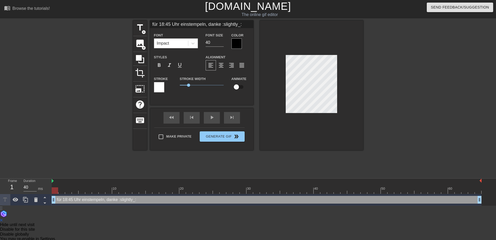
type input "für 18:45 Uhr einstempeln, danke"
type textarea "für 18:45 Uhr einstempeln, danke"
click at [312, 128] on div at bounding box center [311, 85] width 103 height 130
click at [235, 88] on input "checkbox" at bounding box center [236, 87] width 29 height 10
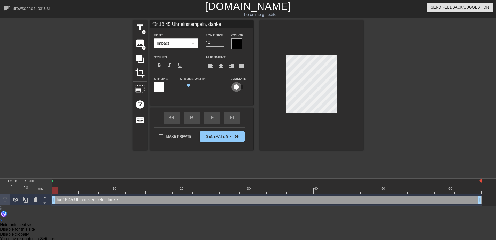
checkbox input "true"
drag, startPoint x: 56, startPoint y: 190, endPoint x: 75, endPoint y: 192, distance: 18.7
click at [75, 192] on div at bounding box center [75, 191] width 6 height 6
click at [91, 190] on div at bounding box center [267, 191] width 430 height 6
click at [103, 193] on div at bounding box center [267, 191] width 430 height 6
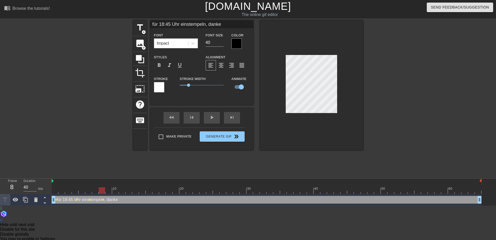
click at [119, 191] on div at bounding box center [267, 191] width 430 height 6
click at [138, 193] on div at bounding box center [267, 191] width 430 height 6
click at [152, 192] on div at bounding box center [267, 191] width 430 height 6
click at [169, 191] on div at bounding box center [267, 191] width 430 height 6
click at [189, 191] on div at bounding box center [267, 191] width 430 height 6
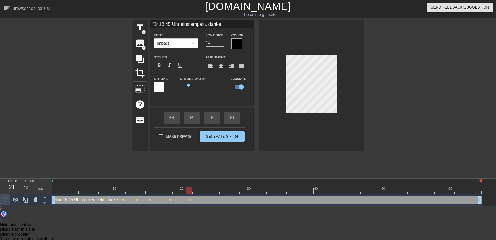
click at [310, 49] on div at bounding box center [311, 85] width 103 height 130
click at [204, 192] on div at bounding box center [267, 191] width 430 height 6
click at [311, 49] on div at bounding box center [311, 85] width 103 height 130
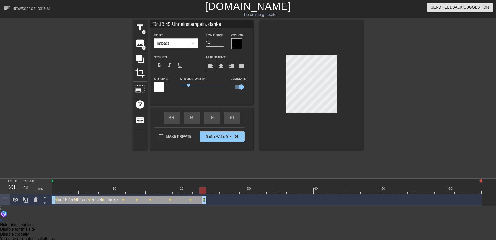
drag, startPoint x: 481, startPoint y: 202, endPoint x: 205, endPoint y: 206, distance: 275.2
click at [205, 206] on html "menu_book Browse the tutorials! Gifntext.com The online gif editor Send Feedbac…" at bounding box center [248, 121] width 496 height 242
click at [141, 26] on span "title" at bounding box center [140, 28] width 10 height 10
type input "New text 1"
checkbox input "false"
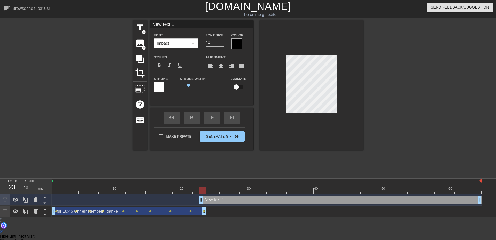
paste textarea "AT-Tausch frei 24.06 -> arbeiten 26.06"
type input "AT-Tausch frei 24.06 -> arbeiten 26.06"
type textarea "AT-Tausch frei 24.06 -> arbeiten 26.06"
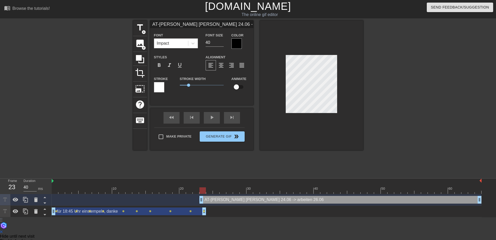
click at [405, 66] on div "title add_circle image add_circle crop photo_size_select_large help keyboard AT…" at bounding box center [248, 97] width 496 height 155
click at [240, 87] on input "checkbox" at bounding box center [236, 87] width 29 height 10
checkbox input "true"
click at [218, 191] on div at bounding box center [267, 191] width 430 height 6
click at [232, 190] on div at bounding box center [267, 191] width 430 height 6
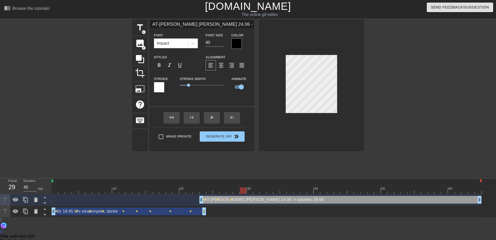
click at [245, 191] on div at bounding box center [267, 191] width 430 height 6
click at [257, 192] on div at bounding box center [267, 191] width 430 height 6
click at [277, 190] on div at bounding box center [267, 191] width 430 height 6
click at [291, 189] on div at bounding box center [267, 191] width 430 height 6
click at [309, 190] on div at bounding box center [267, 191] width 430 height 6
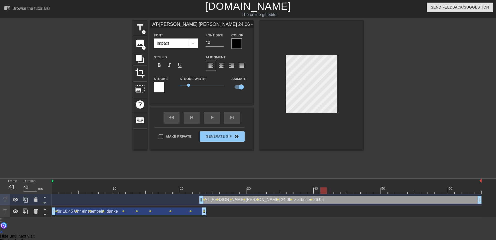
click at [326, 191] on div at bounding box center [267, 191] width 430 height 6
click at [276, 68] on div at bounding box center [311, 85] width 103 height 130
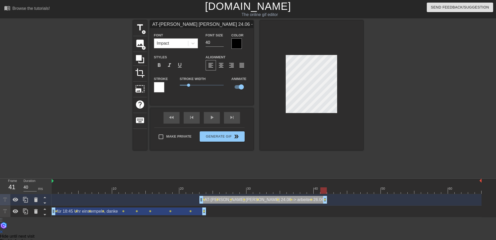
drag, startPoint x: 481, startPoint y: 202, endPoint x: 328, endPoint y: 200, distance: 153.0
click at [328, 200] on div "AT-Tausch frei 24.06 -> arbeiten 26.06 drag_handle drag_handle lens lens lens l…" at bounding box center [267, 200] width 430 height 8
click at [140, 29] on span "title" at bounding box center [140, 28] width 10 height 10
type input "New text 2"
checkbox input "false"
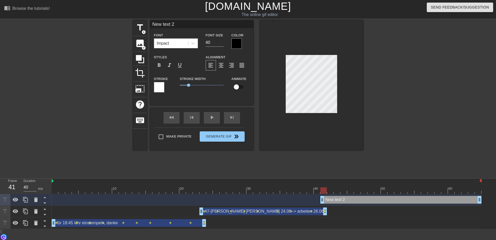
scroll to position [1, 1]
paste textarea "bitte für 18:45 ausbadgen und Urlaub eintragen danke"
type input "bitte für 18:45 ausbadgen und Urlaub eintragen danke"
type textarea "bitte für 18:45 ausbadgen und Urlaub eintragen danke"
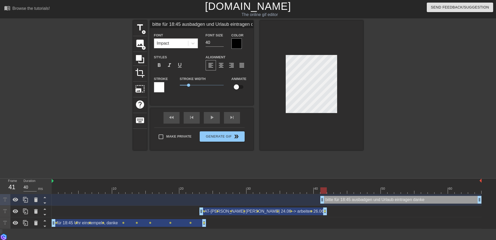
click at [236, 42] on div at bounding box center [236, 43] width 10 height 10
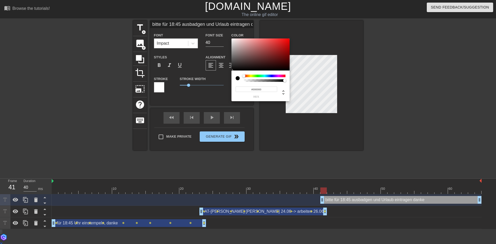
click at [278, 77] on div at bounding box center [265, 76] width 42 height 3
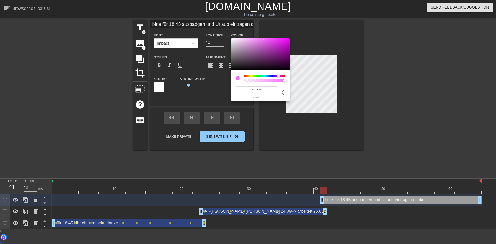
type input "#FA70FF"
drag, startPoint x: 277, startPoint y: 50, endPoint x: 264, endPoint y: 34, distance: 20.7
click at [264, 34] on div "#FA70FF hex" at bounding box center [248, 122] width 496 height 244
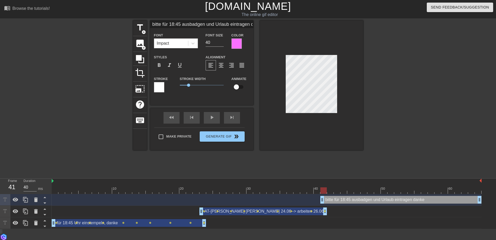
drag, startPoint x: 320, startPoint y: 82, endPoint x: 387, endPoint y: -5, distance: 109.8
click at [387, 0] on html "menu_book Browse the tutorials! Gifntext.com The online gif editor Send Feedbac…" at bounding box center [248, 132] width 496 height 265
click at [237, 89] on input "checkbox" at bounding box center [236, 87] width 29 height 10
checkbox input "true"
click at [341, 190] on div at bounding box center [267, 191] width 430 height 6
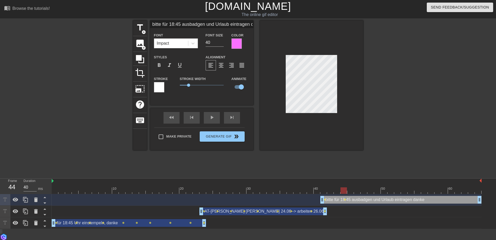
click at [362, 190] on div at bounding box center [267, 191] width 430 height 6
click at [382, 193] on div at bounding box center [267, 191] width 430 height 6
click at [403, 193] on div at bounding box center [267, 191] width 430 height 6
click at [423, 191] on div at bounding box center [267, 191] width 430 height 6
click at [445, 190] on div at bounding box center [267, 191] width 430 height 6
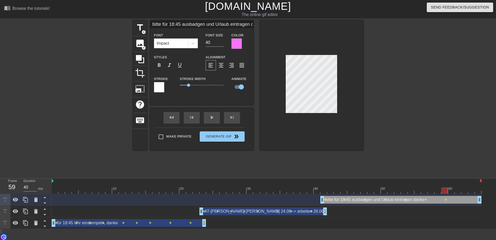
click at [464, 192] on div at bounding box center [267, 191] width 430 height 6
click at [479, 191] on div at bounding box center [267, 191] width 430 height 6
drag, startPoint x: 335, startPoint y: 199, endPoint x: 307, endPoint y: 199, distance: 28.2
click at [307, 199] on div "bitte für 18:45 ausbadgen und Urlaub eintragen danke drag_handle drag_handle" at bounding box center [373, 200] width 161 height 8
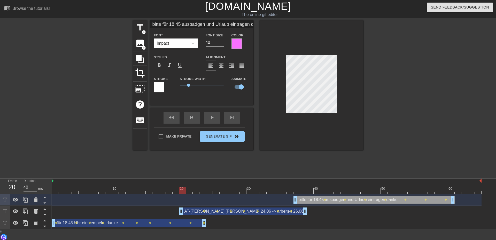
drag, startPoint x: 229, startPoint y: 213, endPoint x: 206, endPoint y: 213, distance: 23.5
click at [206, 213] on div "AT-Tausch frei 24.06 -> arbeiten 26.06 drag_handle drag_handle" at bounding box center [243, 212] width 128 height 8
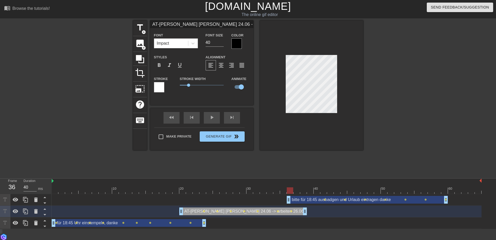
drag, startPoint x: 338, startPoint y: 202, endPoint x: 334, endPoint y: 202, distance: 4.7
click at [334, 202] on div "bitte für 18:45 ausbadgen und Urlaub eintragen danke drag_handle drag_handle" at bounding box center [367, 200] width 161 height 8
type input "bitte für 18:45 ausbadgen und Urlaub eintragen danke"
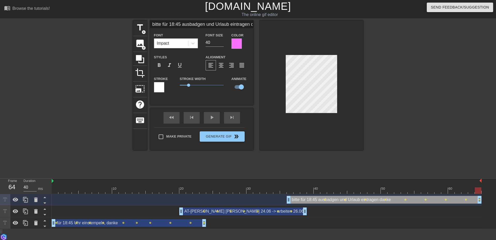
drag, startPoint x: 447, startPoint y: 198, endPoint x: 489, endPoint y: 201, distance: 42.0
click at [489, 201] on div "bitte für 18:45 ausbadgen und Urlaub eintragen danke drag_handle drag_handle le…" at bounding box center [274, 211] width 444 height 35
click at [464, 201] on div "bitte für 18:45 ausbadgen und Urlaub eintragen danke drag_handle drag_handle" at bounding box center [384, 200] width 195 height 8
click at [465, 192] on div at bounding box center [267, 191] width 430 height 6
click at [298, 199] on div "bitte für 18:45 ausbadgen und Urlaub eintragen danke drag_handle drag_handle" at bounding box center [384, 200] width 195 height 8
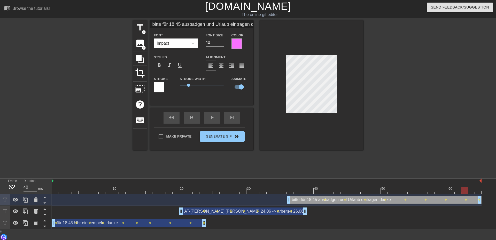
click at [298, 188] on div at bounding box center [267, 191] width 430 height 6
drag, startPoint x: 296, startPoint y: 190, endPoint x: 290, endPoint y: 192, distance: 6.4
click at [290, 192] on div at bounding box center [290, 191] width 6 height 6
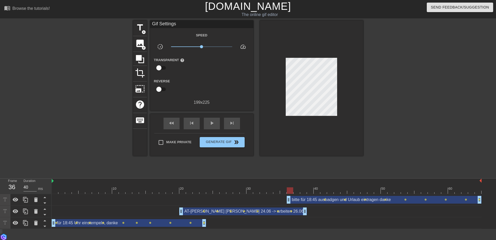
drag, startPoint x: 325, startPoint y: 200, endPoint x: 306, endPoint y: 202, distance: 18.9
click at [306, 202] on div "bitte für 18:45 ausbadgen und Urlaub eintragen danke drag_handle drag_handle le…" at bounding box center [267, 200] width 430 height 8
click at [325, 200] on span "lens" at bounding box center [325, 200] width 2 height 2
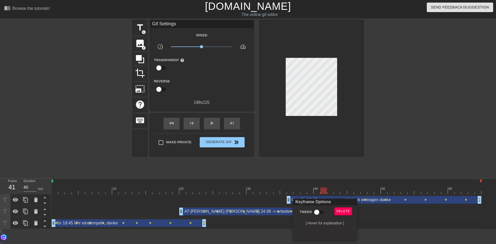
click at [330, 183] on div at bounding box center [248, 122] width 496 height 244
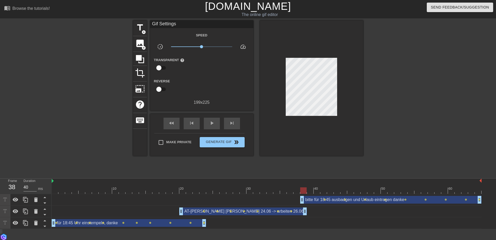
drag, startPoint x: 289, startPoint y: 199, endPoint x: 302, endPoint y: 200, distance: 12.7
drag, startPoint x: 303, startPoint y: 189, endPoint x: 312, endPoint y: 193, distance: 10.6
click at [314, 193] on div at bounding box center [317, 191] width 6 height 6
drag, startPoint x: 301, startPoint y: 199, endPoint x: 309, endPoint y: 199, distance: 7.8
drag, startPoint x: 364, startPoint y: 200, endPoint x: 346, endPoint y: 200, distance: 17.6
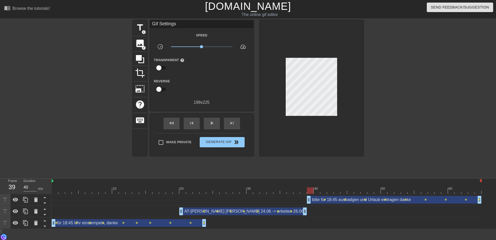
click at [346, 200] on div "bitte für 18:45 ausbadgen und Urlaub eintragen danke drag_handle drag_handle le…" at bounding box center [267, 200] width 430 height 8
click at [352, 201] on div "bitte für 18:45 ausbadgen und Urlaub eintragen danke drag_handle drag_handle" at bounding box center [394, 200] width 175 height 8
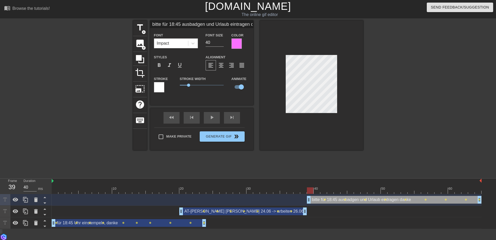
click at [360, 203] on div "bitte für 18:45 ausbadgen und Urlaub eintragen danke drag_handle drag_handle" at bounding box center [394, 200] width 175 height 8
drag, startPoint x: 309, startPoint y: 190, endPoint x: 309, endPoint y: 193, distance: 2.9
click at [309, 193] on div at bounding box center [310, 191] width 6 height 6
click at [317, 189] on div at bounding box center [267, 191] width 430 height 6
drag, startPoint x: 317, startPoint y: 190, endPoint x: 479, endPoint y: 194, distance: 162.5
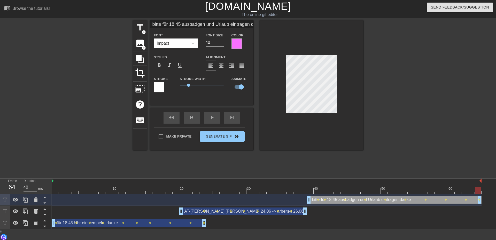
click at [479, 194] on div at bounding box center [478, 191] width 6 height 6
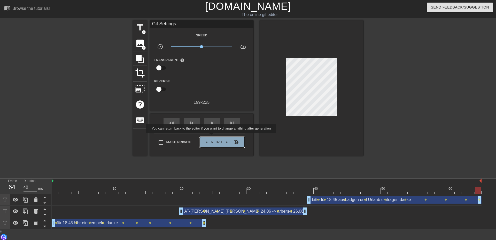
click at [212, 137] on button "Generate Gif double_arrow" at bounding box center [222, 142] width 45 height 10
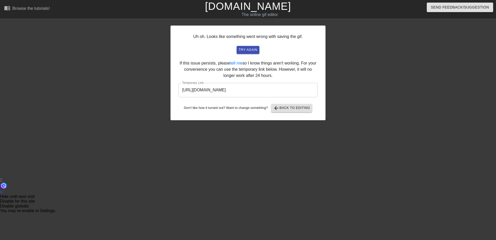
click at [256, 89] on input "https://www.gifntext.com/temp_generations/uafHIqLc.gif" at bounding box center [248, 90] width 139 height 14
